Goal: Check status: Check status

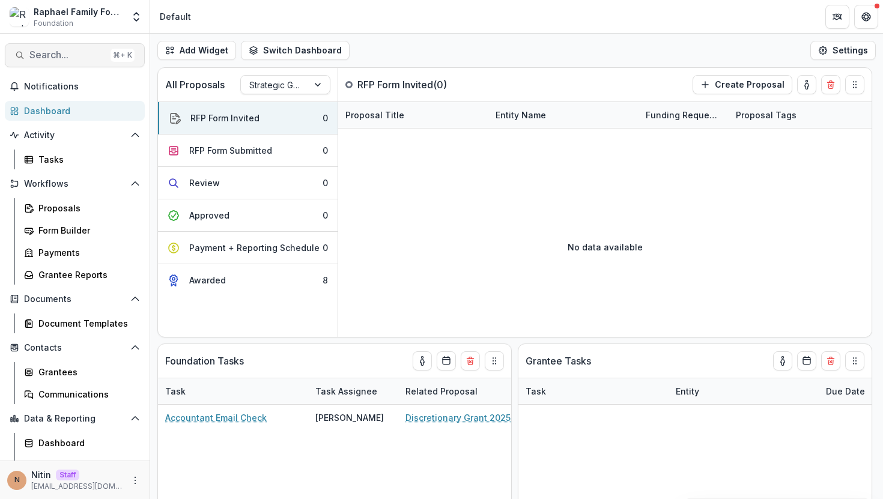
click at [55, 53] on span "Search..." at bounding box center [67, 54] width 76 height 11
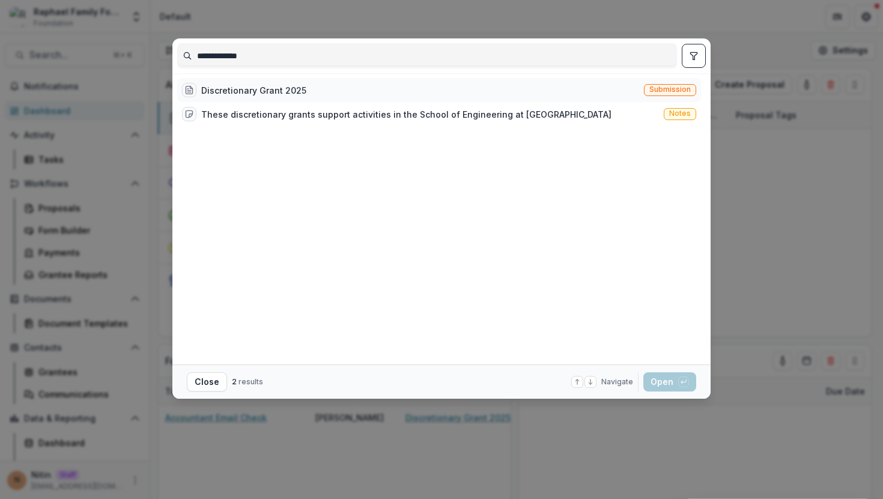
type input "**********"
click at [248, 93] on div "Discretionary Grant 2025" at bounding box center [253, 90] width 105 height 13
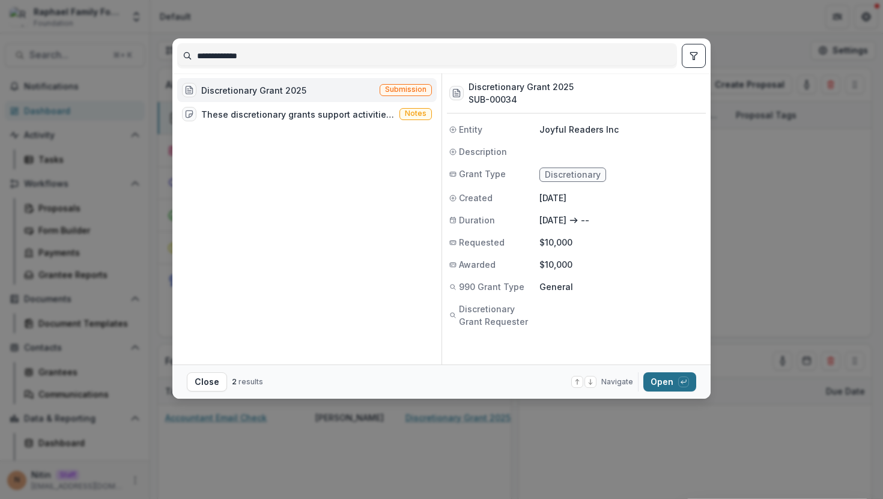
click at [662, 377] on button "Open with enter key" at bounding box center [670, 382] width 53 height 19
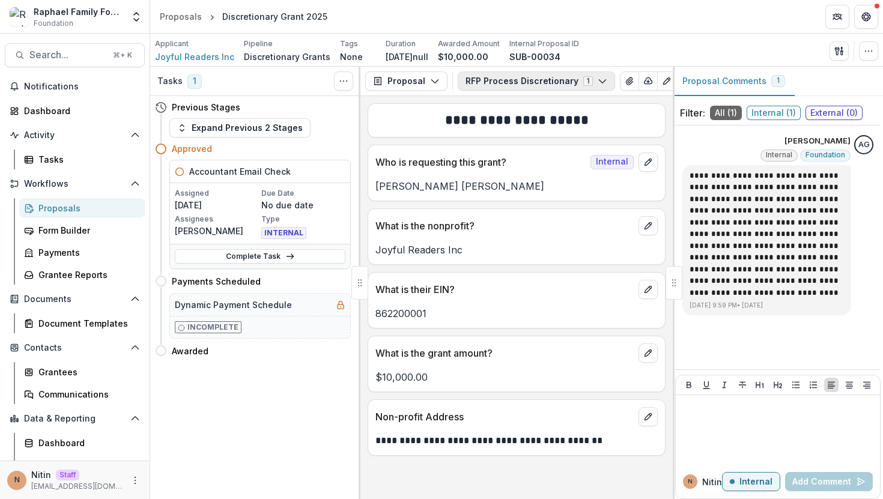
click at [514, 76] on button "RFP Process Discretionary 1" at bounding box center [536, 81] width 157 height 19
click at [72, 196] on div "Workflows Proposals Form Builder Payments Grantee Reports" at bounding box center [75, 229] width 150 height 111
click at [67, 208] on div "Proposals" at bounding box center [86, 208] width 97 height 13
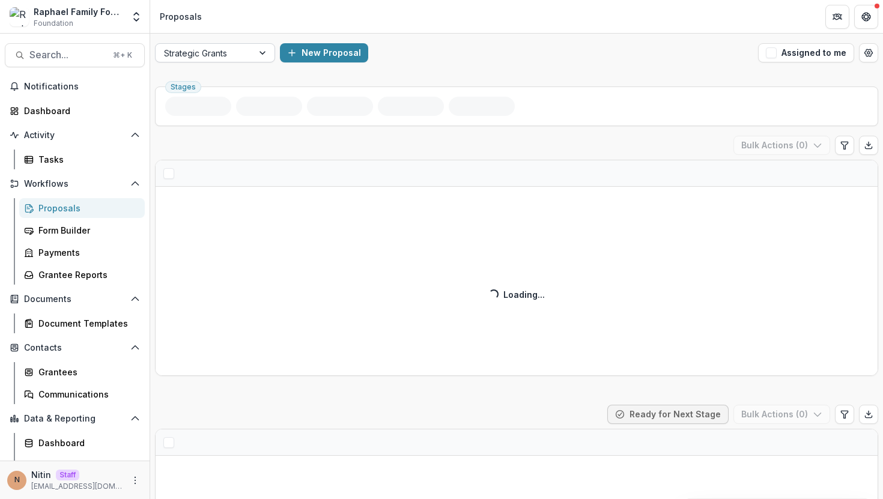
click at [208, 53] on div at bounding box center [204, 53] width 81 height 15
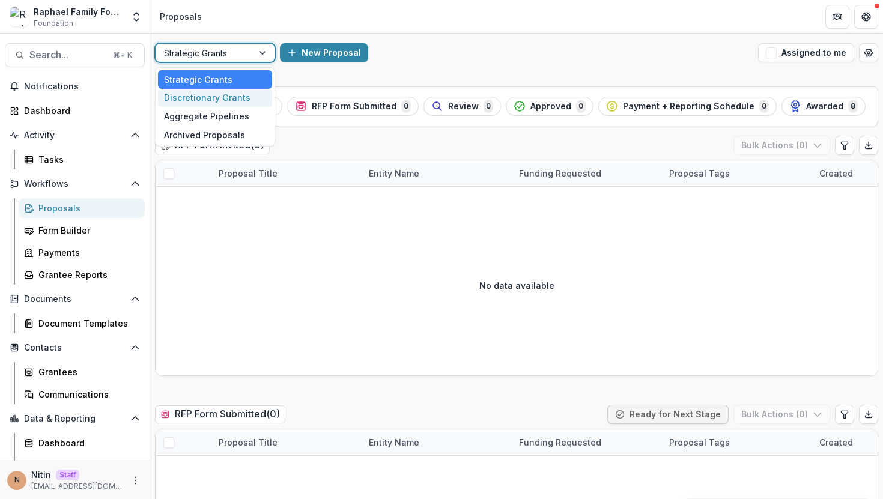
click at [215, 97] on div "Discretionary Grants" at bounding box center [215, 98] width 114 height 19
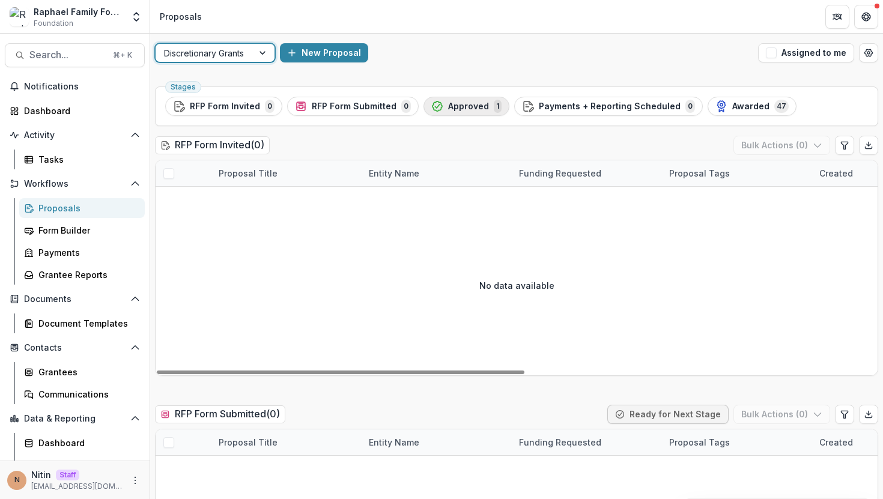
click at [473, 105] on span "Approved" at bounding box center [468, 107] width 41 height 10
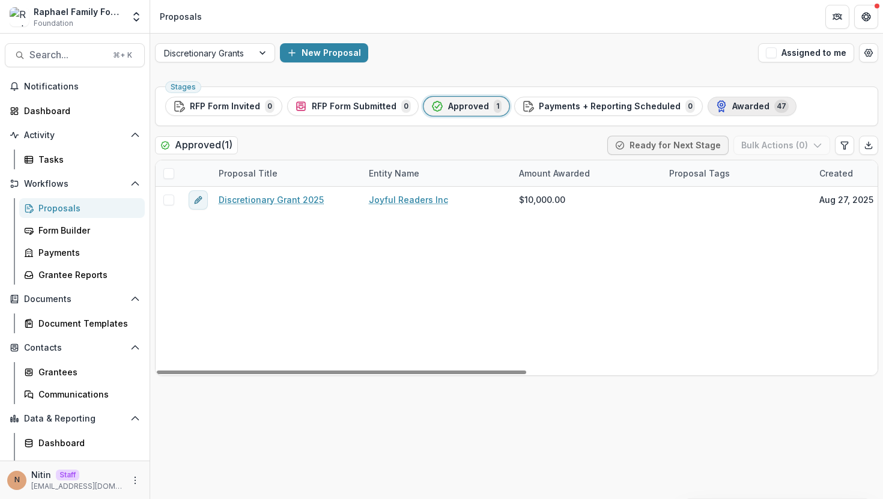
click at [732, 103] on span "Awarded" at bounding box center [750, 107] width 37 height 10
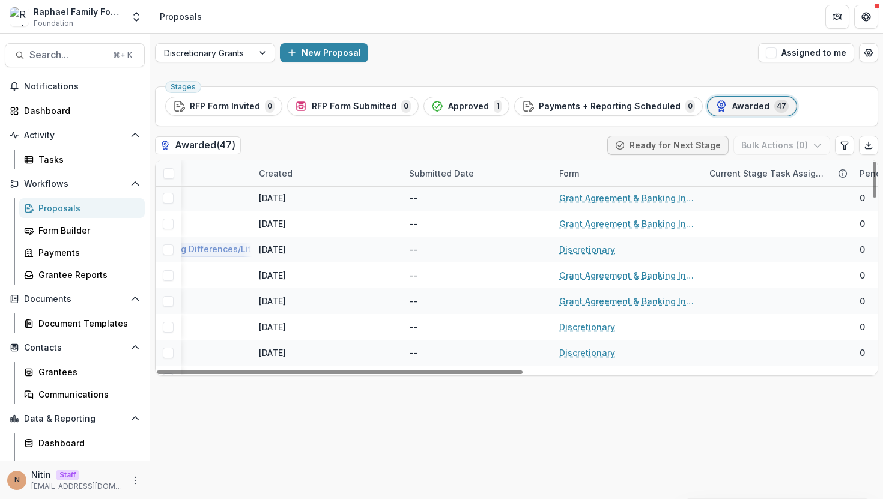
scroll to position [1026, 561]
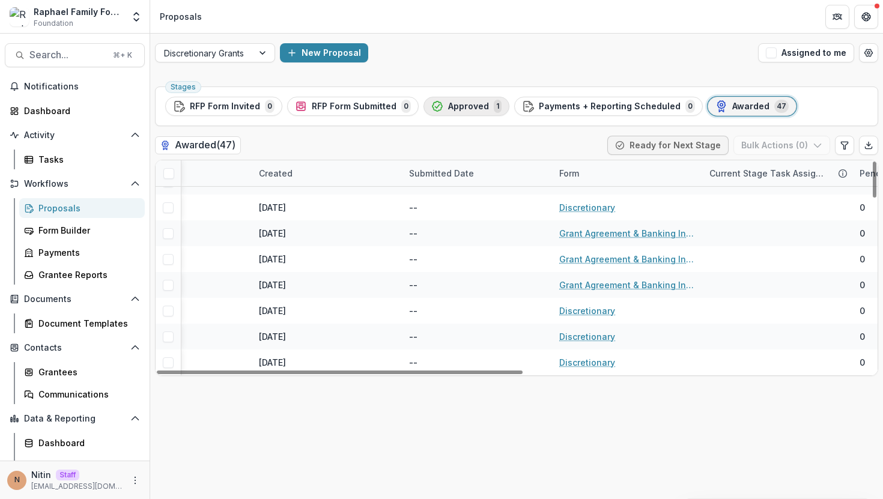
click at [460, 108] on span "Approved" at bounding box center [468, 107] width 41 height 10
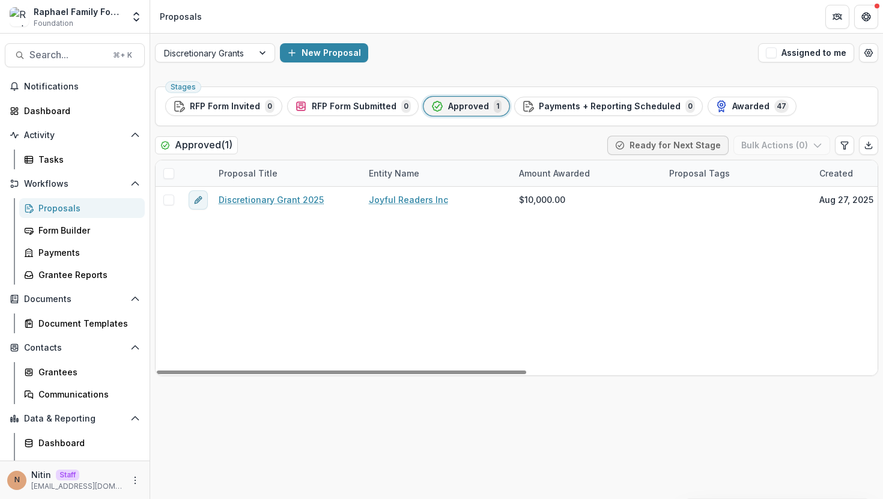
scroll to position [0, 612]
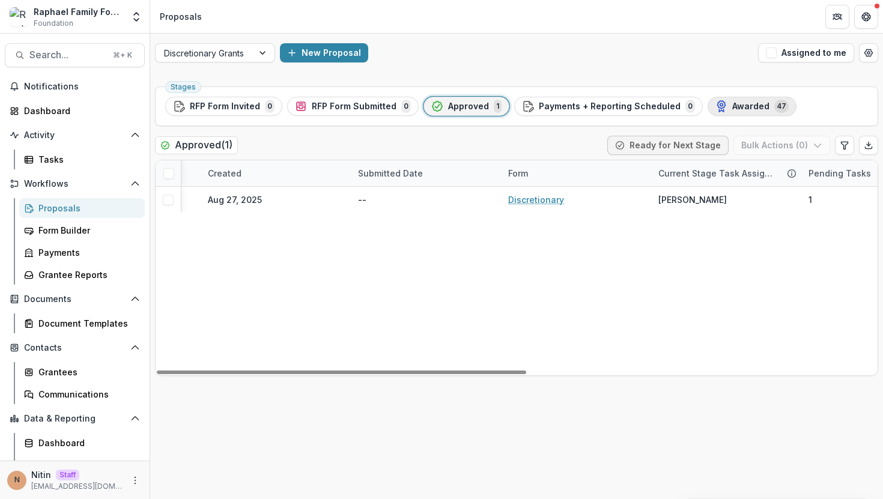
click at [734, 103] on span "Awarded" at bounding box center [750, 107] width 37 height 10
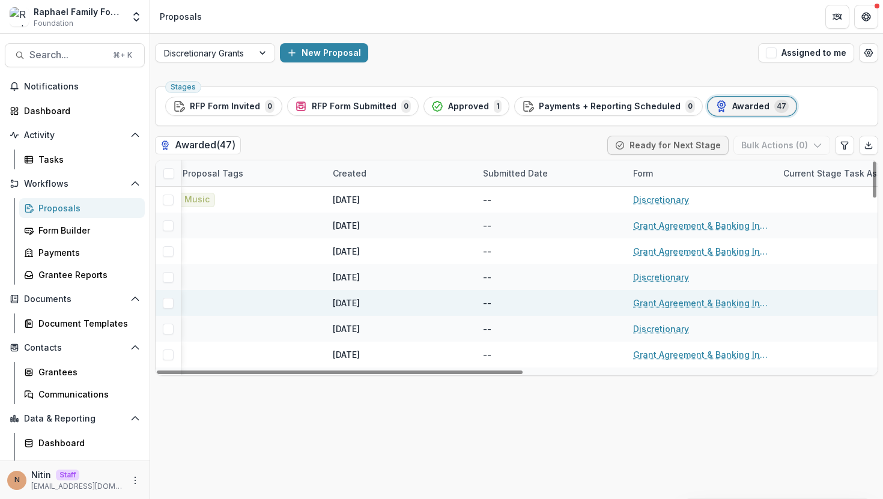
scroll to position [0, 677]
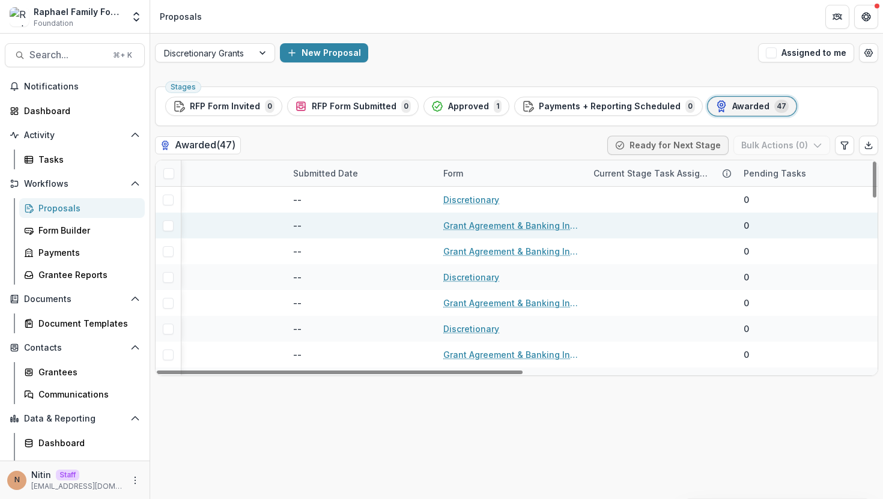
click at [467, 225] on link "Grant Agreement & Banking Information" at bounding box center [511, 225] width 136 height 13
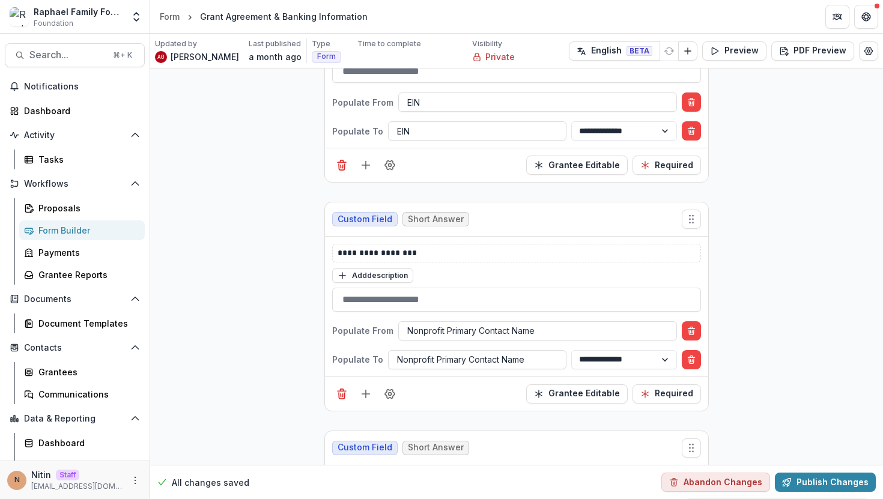
scroll to position [1075, 0]
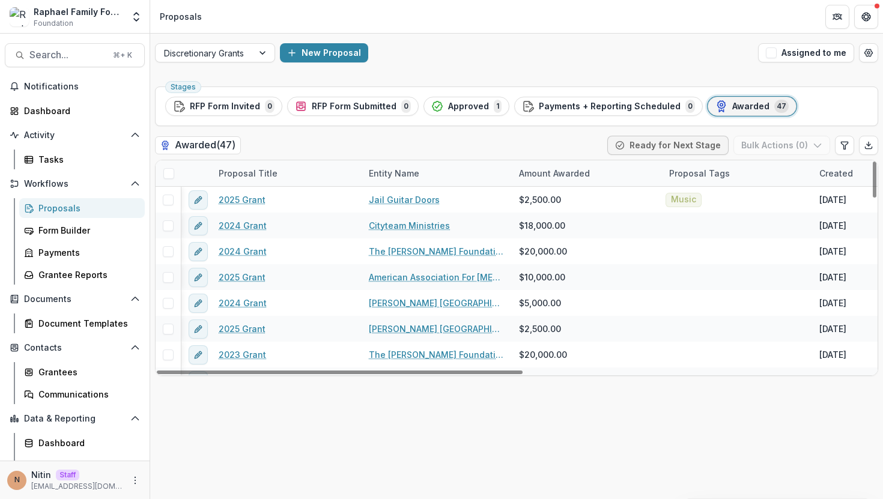
scroll to position [0, 686]
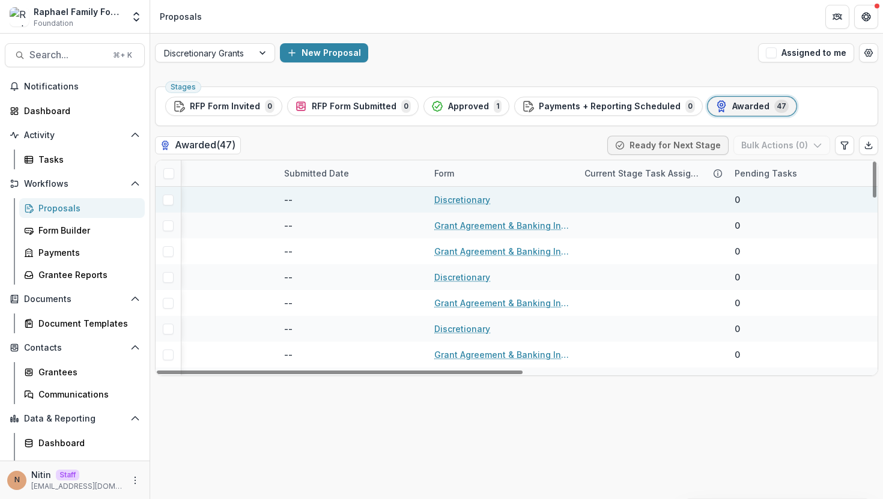
click at [449, 201] on link "Discretionary" at bounding box center [462, 199] width 56 height 13
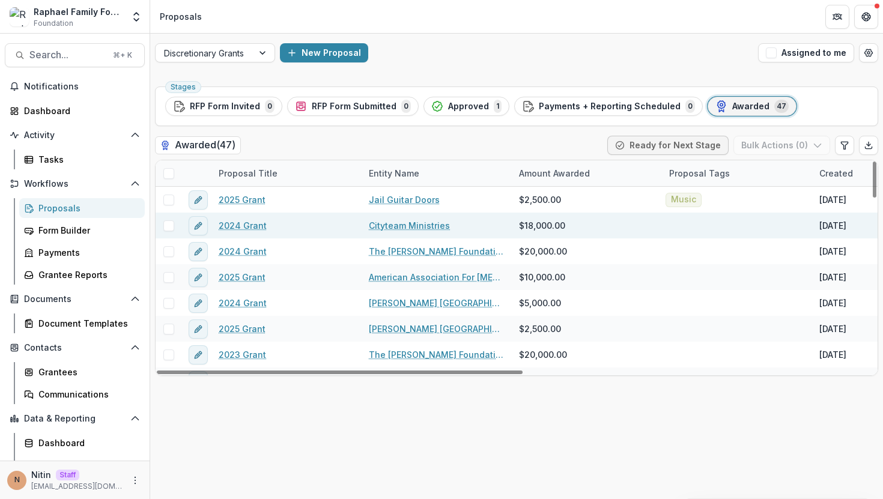
click at [248, 227] on link "2024 Grant" at bounding box center [243, 225] width 48 height 13
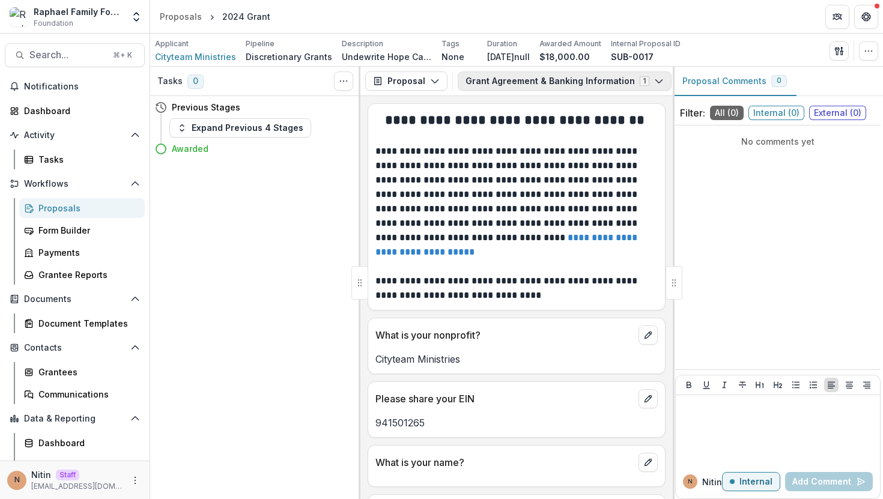
click at [539, 74] on button "Grant Agreement & Banking Information 1" at bounding box center [565, 81] width 214 height 19
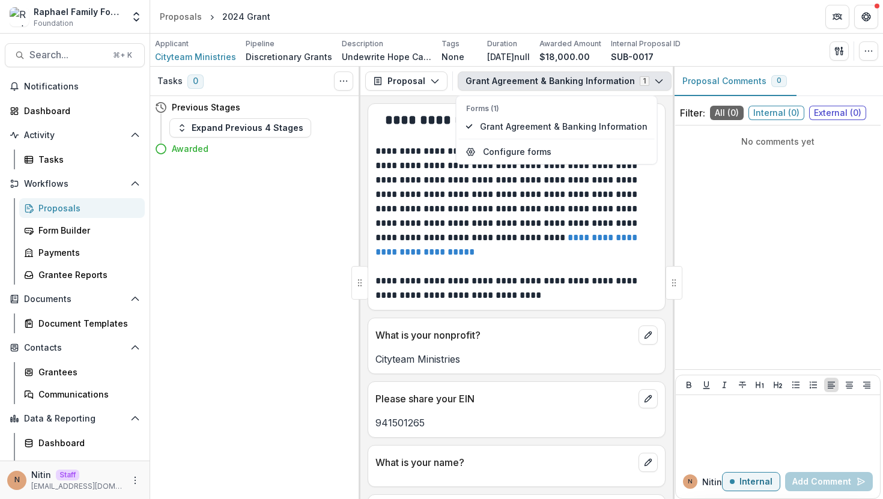
click at [430, 169] on p "**********" at bounding box center [515, 201] width 279 height 115
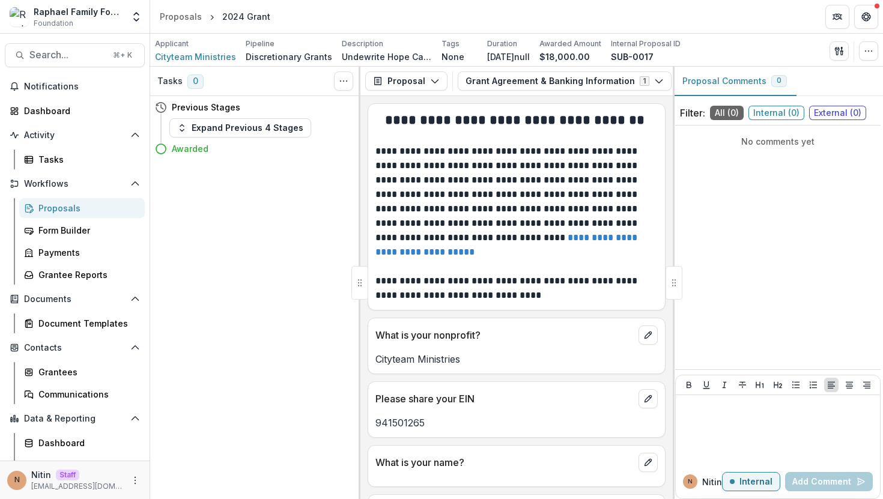
scroll to position [5, 0]
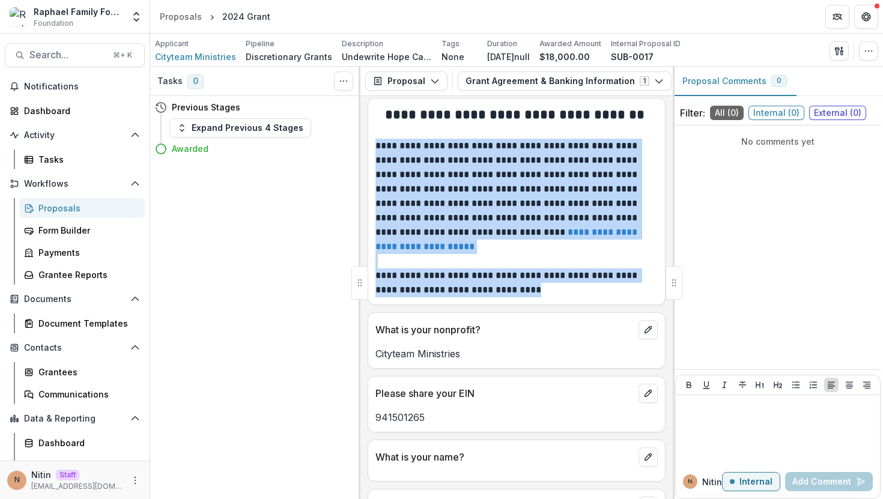
drag, startPoint x: 365, startPoint y: 143, endPoint x: 582, endPoint y: 308, distance: 273.2
click at [585, 308] on div "**********" at bounding box center [517, 297] width 312 height 403
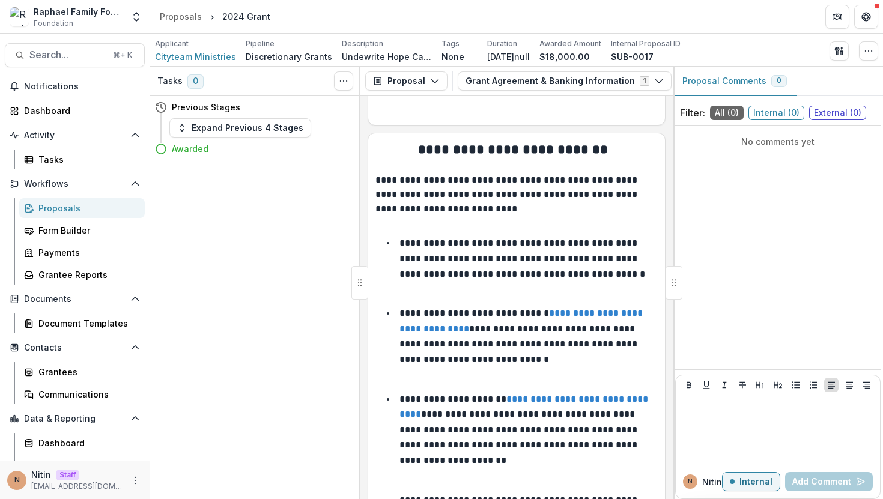
scroll to position [1110, 0]
